Goal: Information Seeking & Learning: Learn about a topic

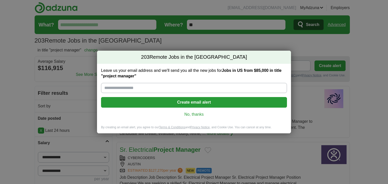
click at [195, 116] on link "No, thanks" at bounding box center [194, 115] width 178 height 6
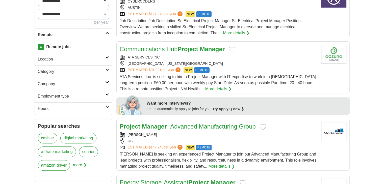
scroll to position [168, 0]
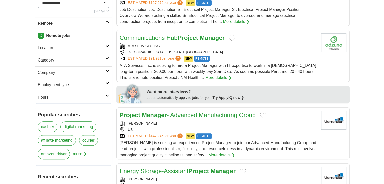
click at [53, 56] on link "Category" at bounding box center [73, 60] width 77 height 12
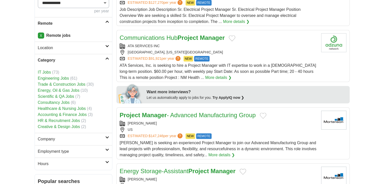
click at [52, 72] on span "(73)" at bounding box center [55, 72] width 7 height 4
click at [51, 73] on link "IT Jobs" at bounding box center [44, 72] width 13 height 4
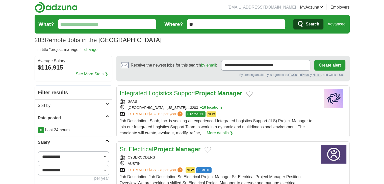
scroll to position [0, 0]
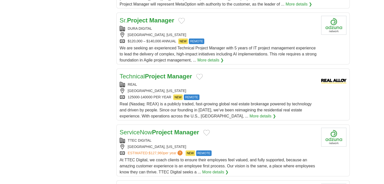
scroll to position [1221, 0]
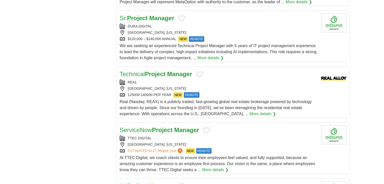
drag, startPoint x: 158, startPoint y: 49, endPoint x: 157, endPoint y: 45, distance: 4.0
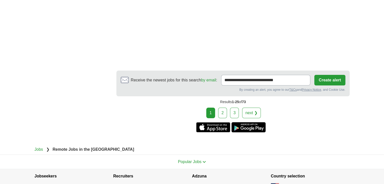
scroll to position [1807, 0]
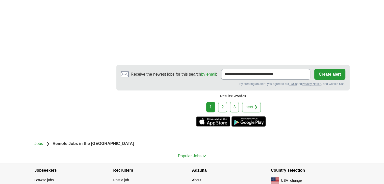
click at [223, 102] on link "2" at bounding box center [222, 107] width 9 height 11
click at [225, 102] on link "2" at bounding box center [222, 107] width 9 height 11
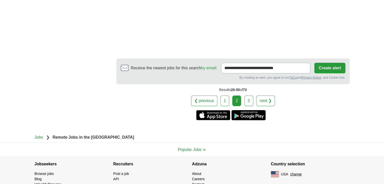
scroll to position [1838, 0]
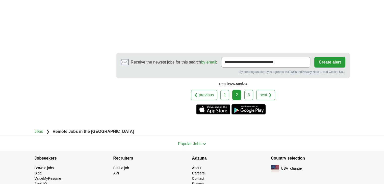
click at [246, 90] on link "3" at bounding box center [249, 95] width 9 height 11
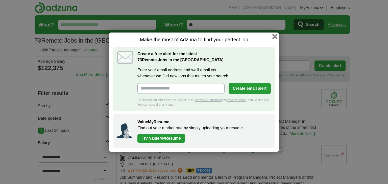
click at [275, 35] on button "button" at bounding box center [275, 37] width 6 height 6
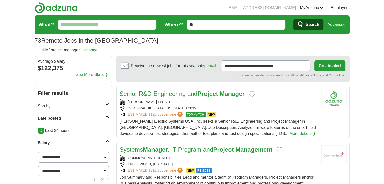
click at [330, 28] on link "Advanced" at bounding box center [337, 25] width 18 height 10
